Goal: Task Accomplishment & Management: Use online tool/utility

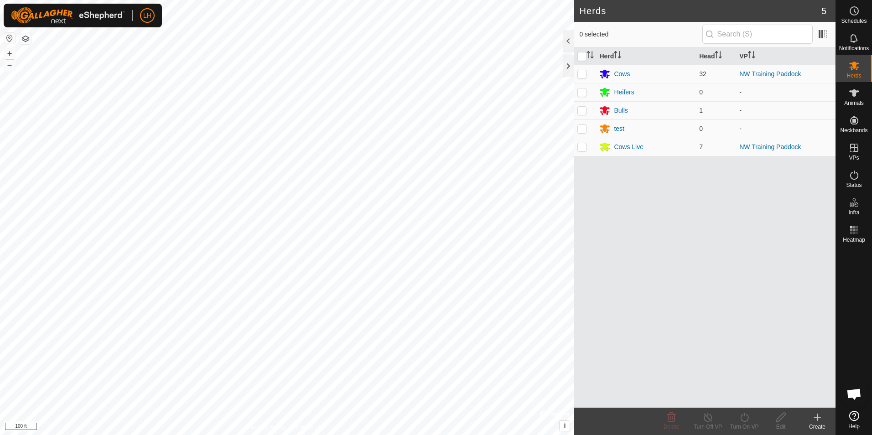
scroll to position [110, 0]
click at [582, 146] on p-checkbox at bounding box center [582, 146] width 9 height 7
checkbox input "true"
click at [581, 71] on p-checkbox at bounding box center [582, 73] width 9 height 7
checkbox input "true"
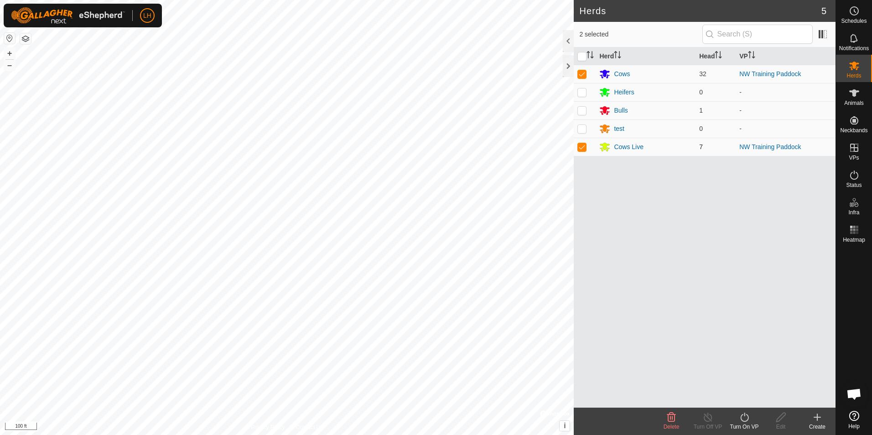
click at [579, 145] on p-checkbox at bounding box center [582, 146] width 9 height 7
checkbox input "false"
click at [783, 420] on icon at bounding box center [781, 417] width 11 height 11
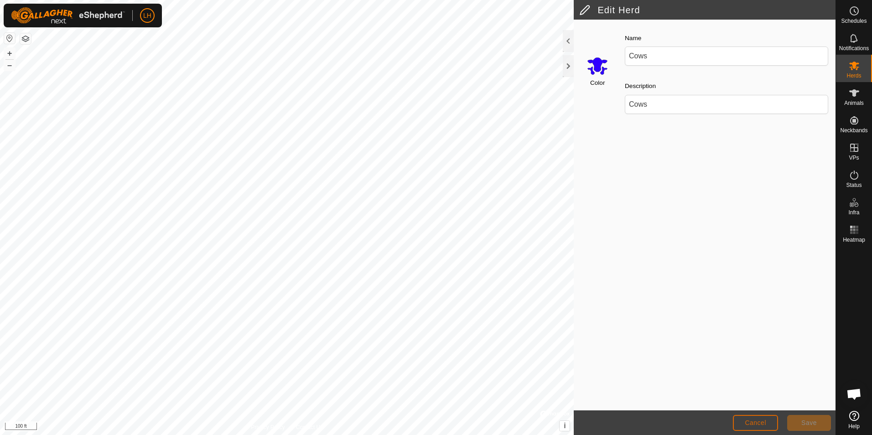
click at [765, 424] on span "Cancel" at bounding box center [755, 422] width 21 height 7
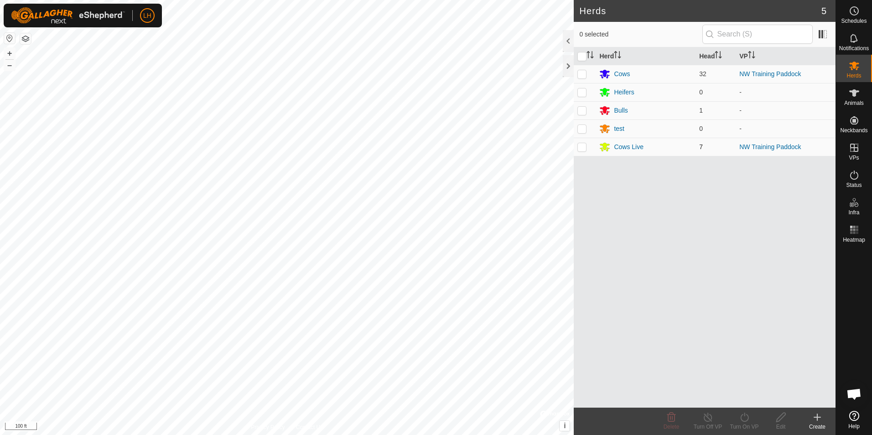
click at [584, 147] on p-checkbox at bounding box center [582, 146] width 9 height 7
checkbox input "true"
click at [780, 417] on icon at bounding box center [780, 417] width 9 height 9
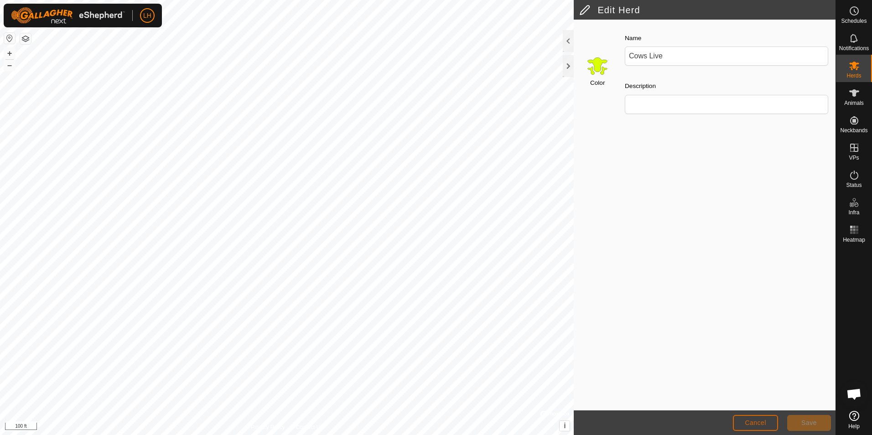
click at [753, 421] on span "Cancel" at bounding box center [755, 422] width 21 height 7
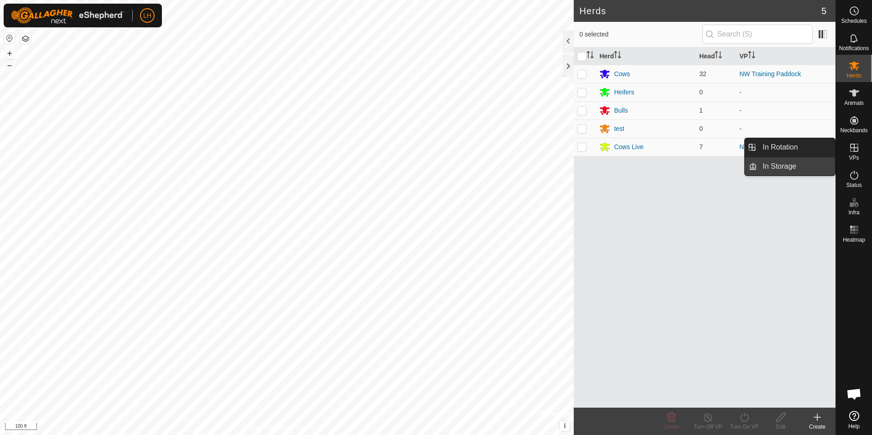
click at [773, 166] on link "In Storage" at bounding box center [796, 166] width 78 height 18
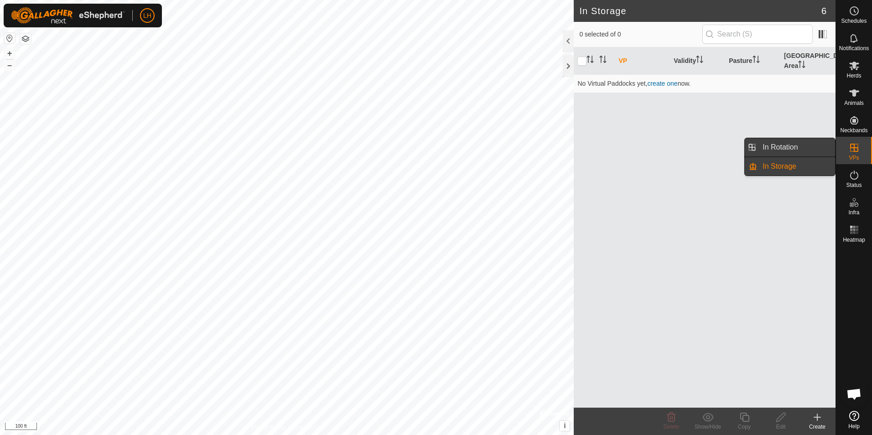
click at [767, 146] on link "In Rotation" at bounding box center [796, 147] width 78 height 18
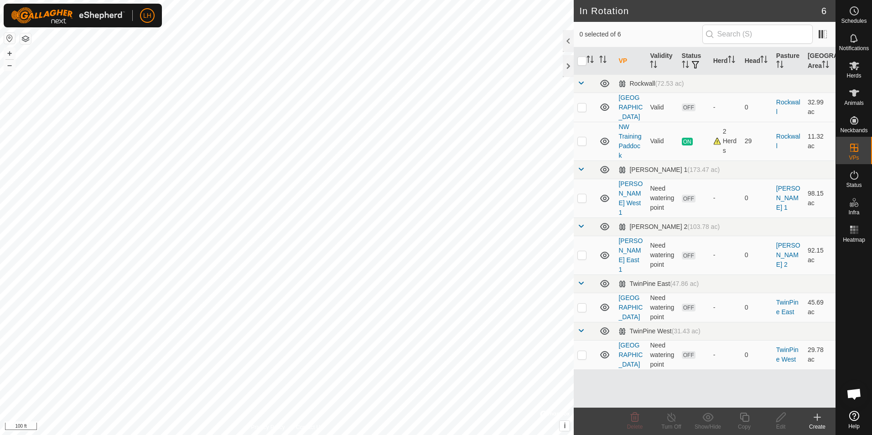
click at [817, 422] on icon at bounding box center [817, 417] width 11 height 11
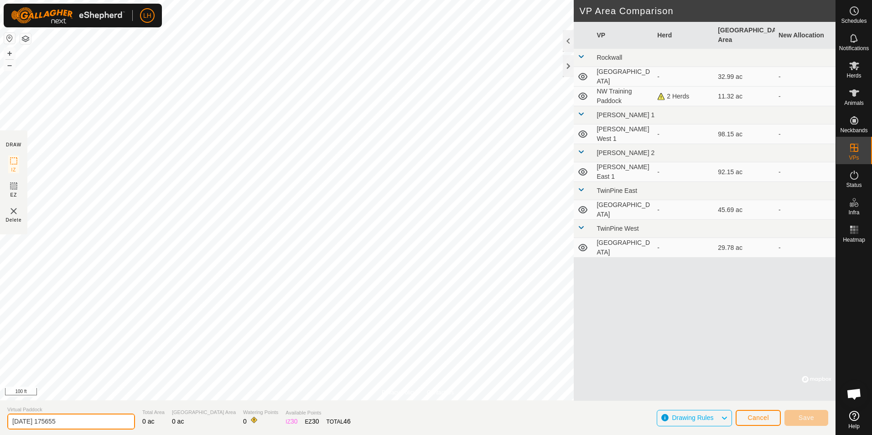
drag, startPoint x: 86, startPoint y: 419, endPoint x: 0, endPoint y: 408, distance: 86.5
click at [0, 410] on html "LH Schedules Notifications Herds Animals Neckbands VPs Status Infra Heatmap Hel…" at bounding box center [436, 217] width 872 height 435
type input "NW Training Paddock New"
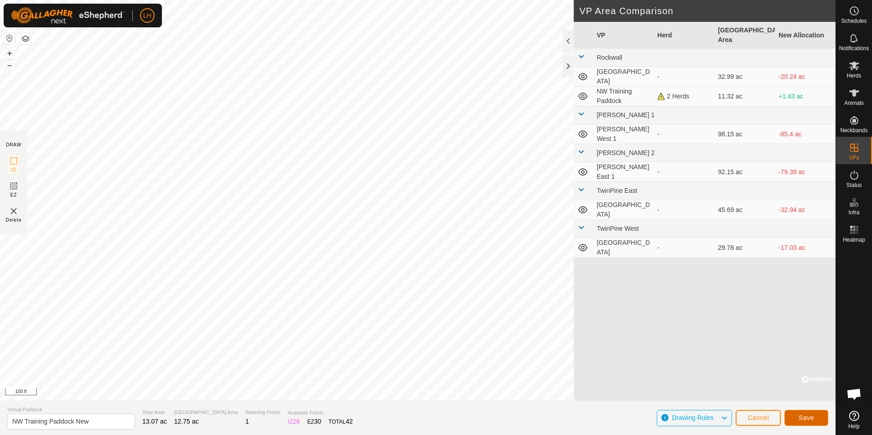
click at [812, 417] on span "Save" at bounding box center [807, 417] width 16 height 7
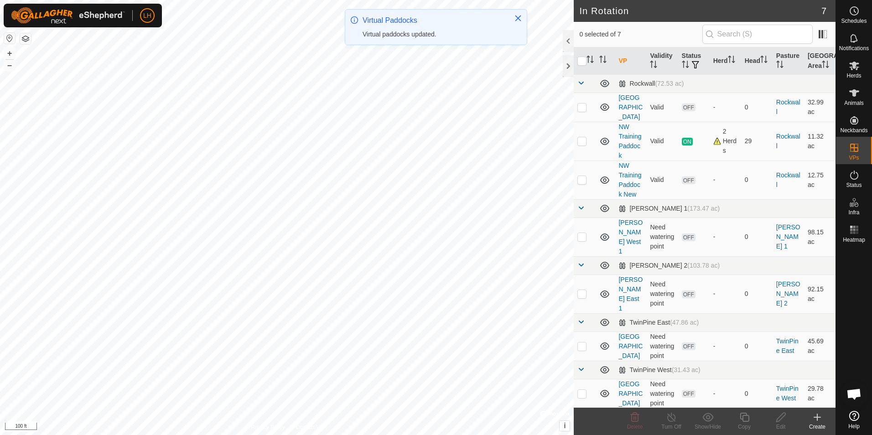
click at [568, 39] on div at bounding box center [568, 41] width 11 height 22
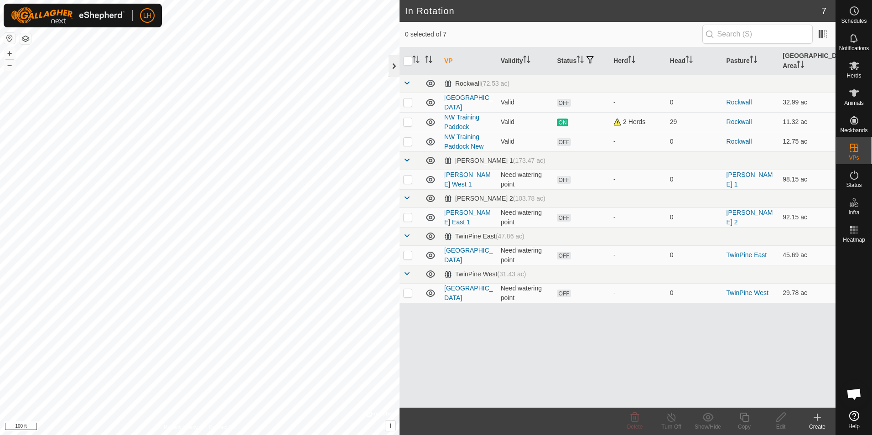
click at [394, 63] on div at bounding box center [394, 66] width 11 height 22
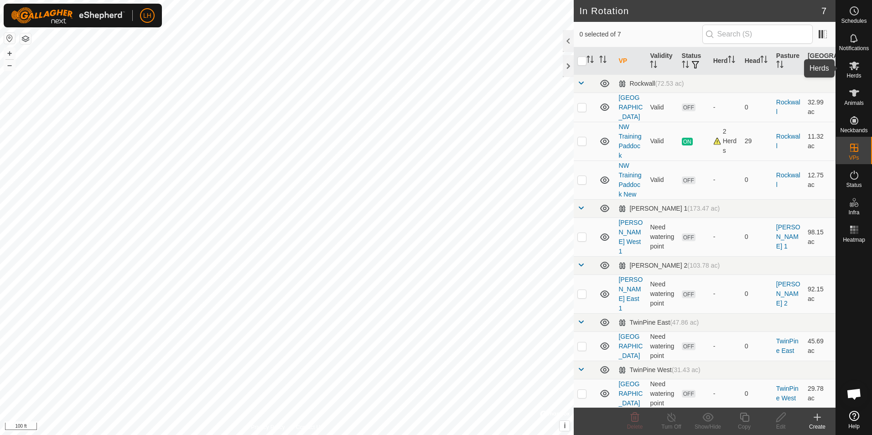
click at [857, 67] on icon at bounding box center [854, 66] width 10 height 9
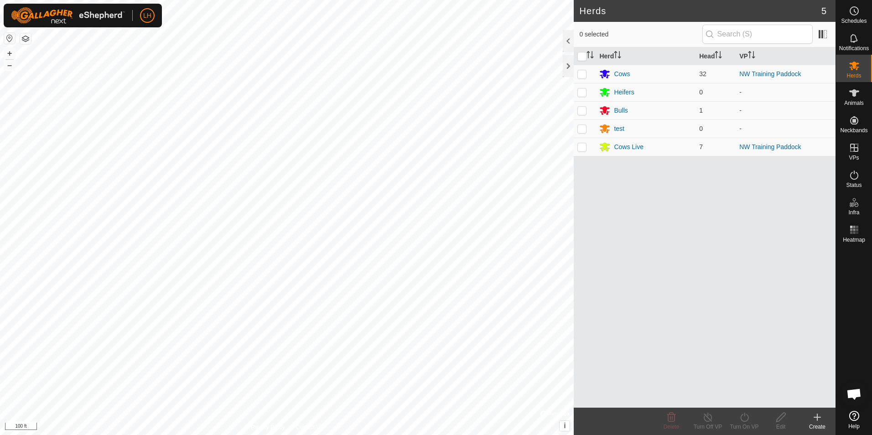
click at [852, 392] on span "Open chat" at bounding box center [854, 395] width 15 height 13
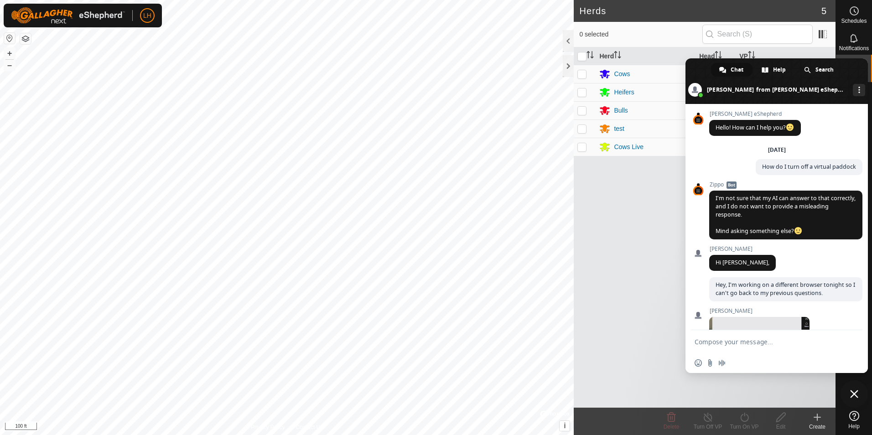
click at [854, 394] on span "Close chat" at bounding box center [854, 394] width 8 height 8
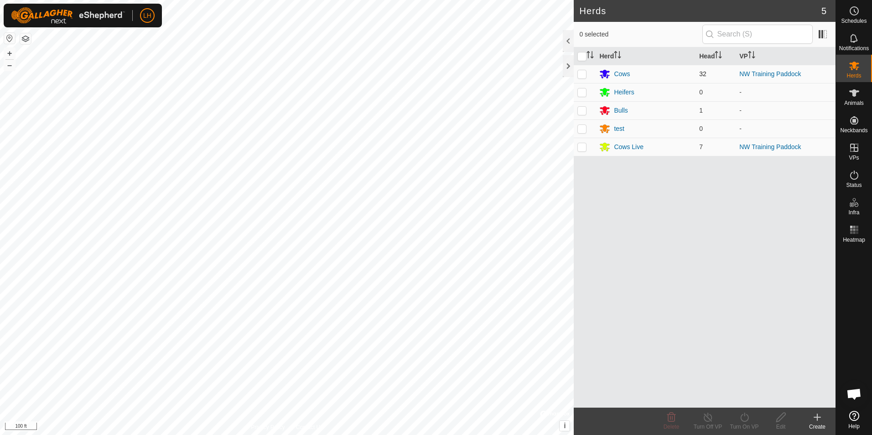
click at [582, 71] on p-checkbox at bounding box center [582, 73] width 9 height 7
checkbox input "true"
click at [581, 147] on p-checkbox at bounding box center [582, 146] width 9 height 7
checkbox input "true"
click at [743, 420] on icon at bounding box center [744, 417] width 11 height 11
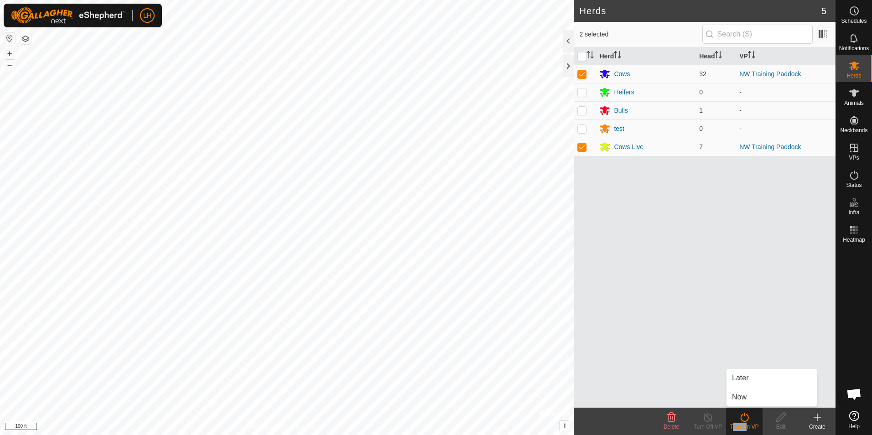
drag, startPoint x: 743, startPoint y: 421, endPoint x: 743, endPoint y: 440, distance: 19.2
click at [743, 435] on html "LH Schedules Notifications Herds Animals Neckbands VPs Status Infra Heatmap Hel…" at bounding box center [436, 217] width 872 height 435
click at [569, 68] on div at bounding box center [568, 66] width 11 height 22
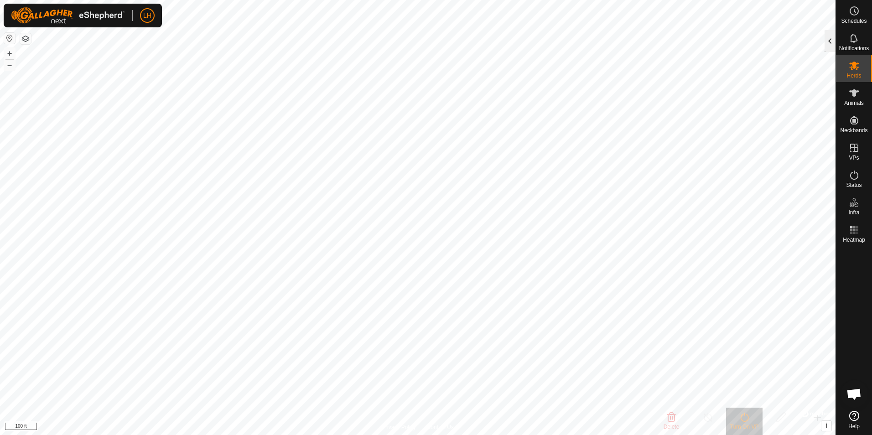
click at [831, 38] on div at bounding box center [830, 41] width 11 height 22
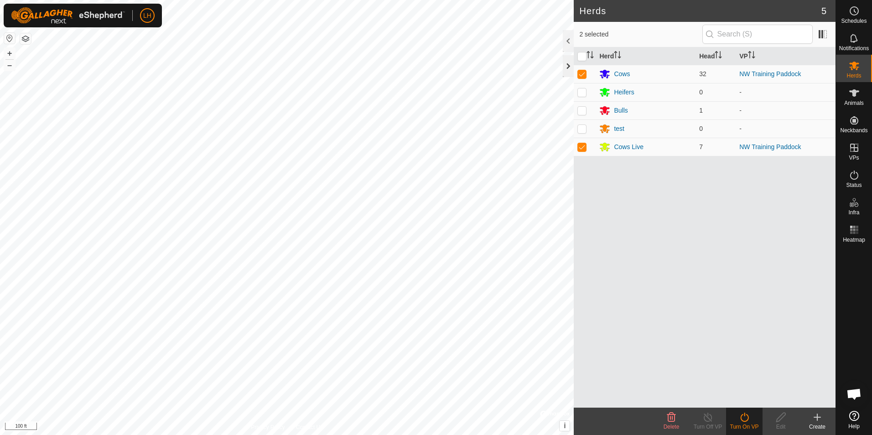
click at [567, 66] on div at bounding box center [568, 66] width 11 height 22
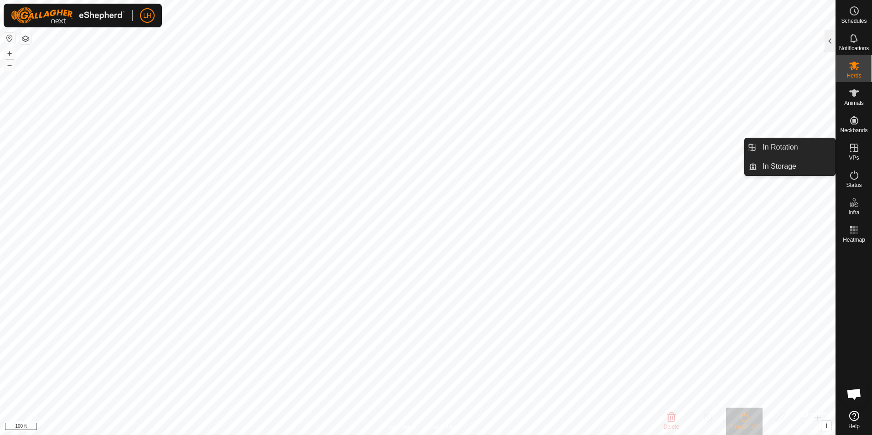
click at [855, 146] on icon at bounding box center [854, 147] width 11 height 11
click at [791, 147] on link "In Rotation" at bounding box center [796, 147] width 78 height 18
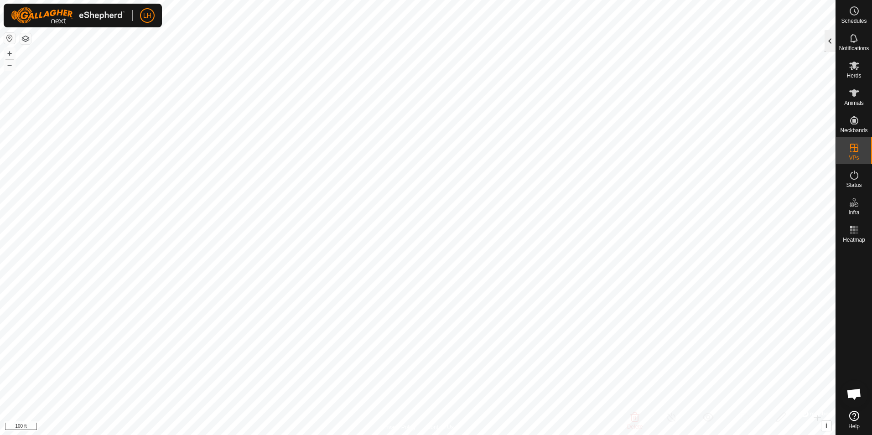
click at [831, 39] on div at bounding box center [830, 41] width 11 height 22
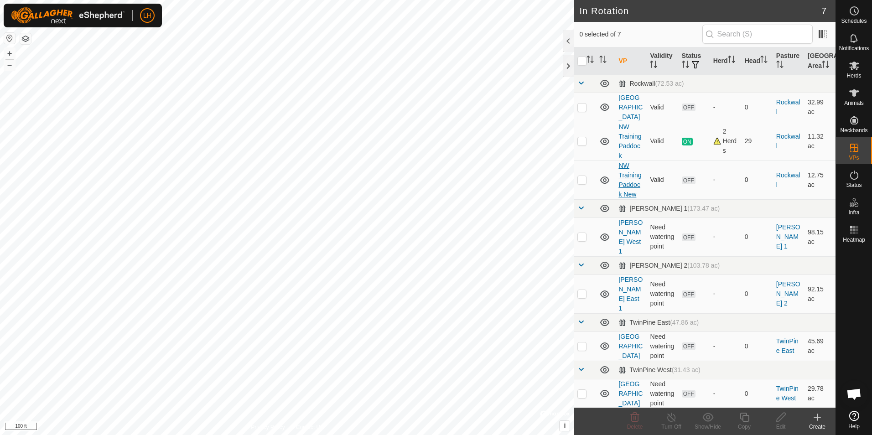
click at [623, 166] on link "NW Training Paddock New" at bounding box center [630, 180] width 23 height 36
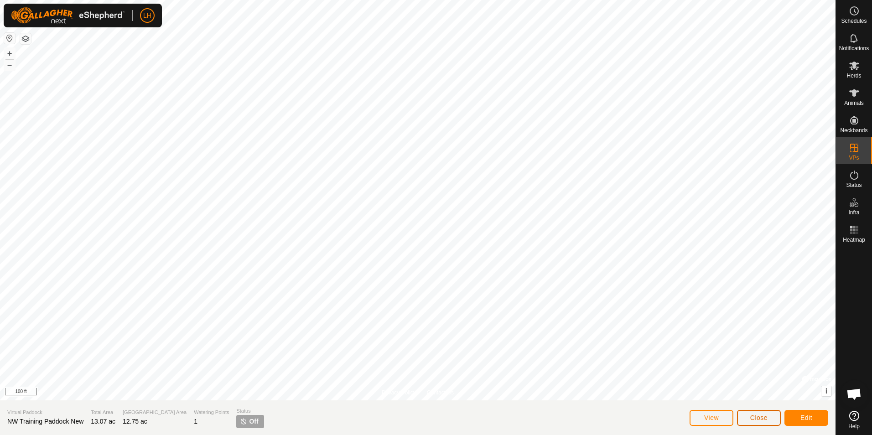
click at [756, 419] on span "Close" at bounding box center [758, 417] width 17 height 7
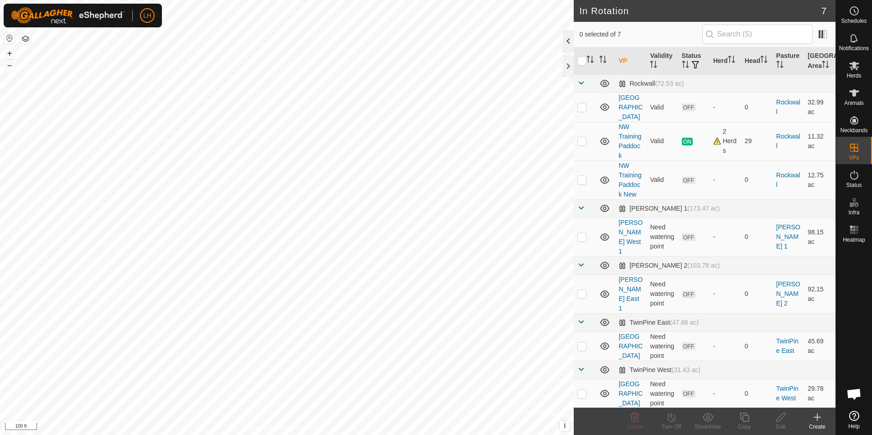
click at [569, 39] on div at bounding box center [568, 41] width 11 height 22
